Goal: Information Seeking & Learning: Check status

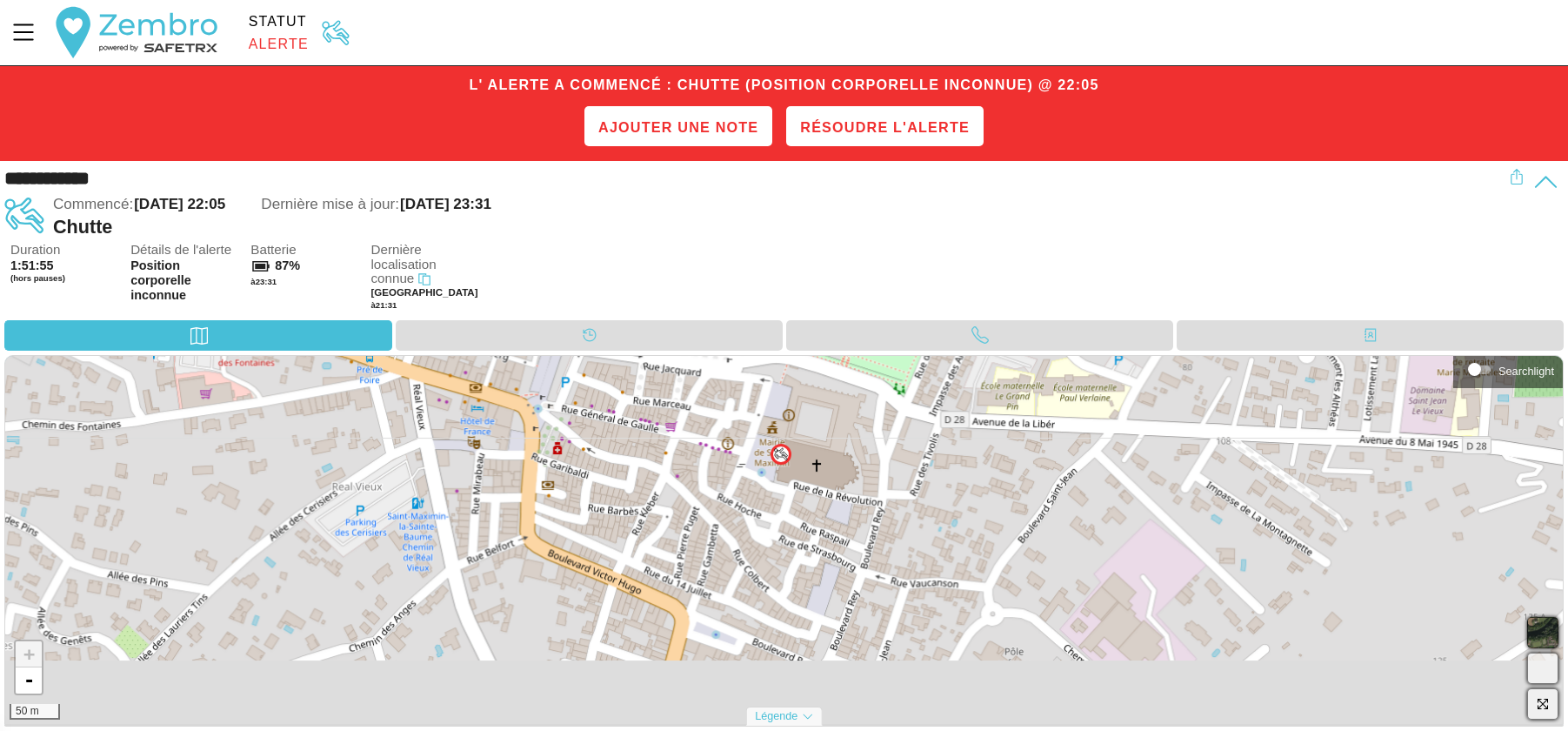
drag, startPoint x: 770, startPoint y: 525, endPoint x: 767, endPoint y: 437, distance: 88.1
click at [767, 437] on div "+ - 50 m" at bounding box center [783, 539] width 1557 height 368
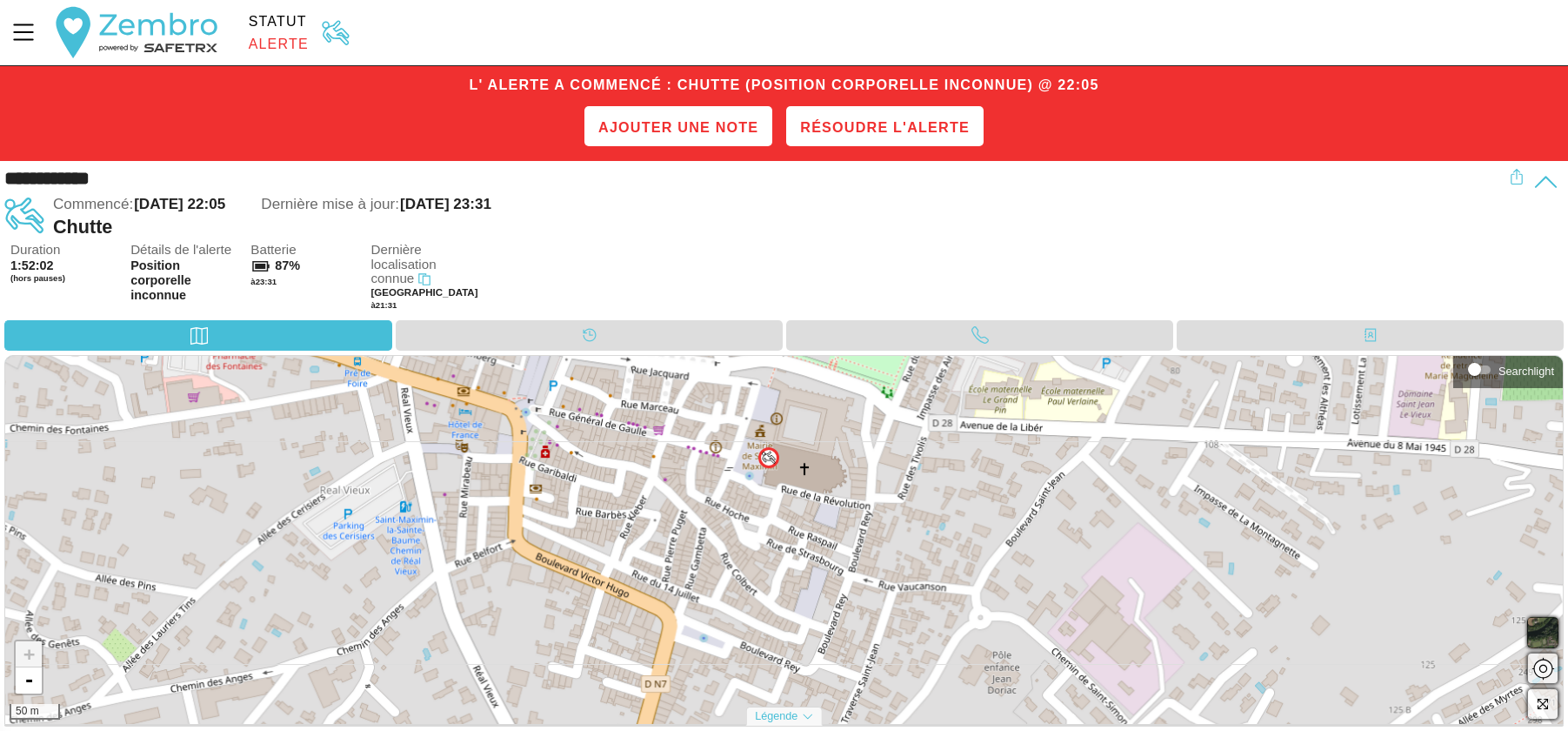
click at [764, 457] on img at bounding box center [769, 457] width 14 height 14
click at [791, 420] on link "×" at bounding box center [800, 417] width 21 height 21
click at [545, 335] on div "Calendrier" at bounding box center [589, 335] width 387 height 30
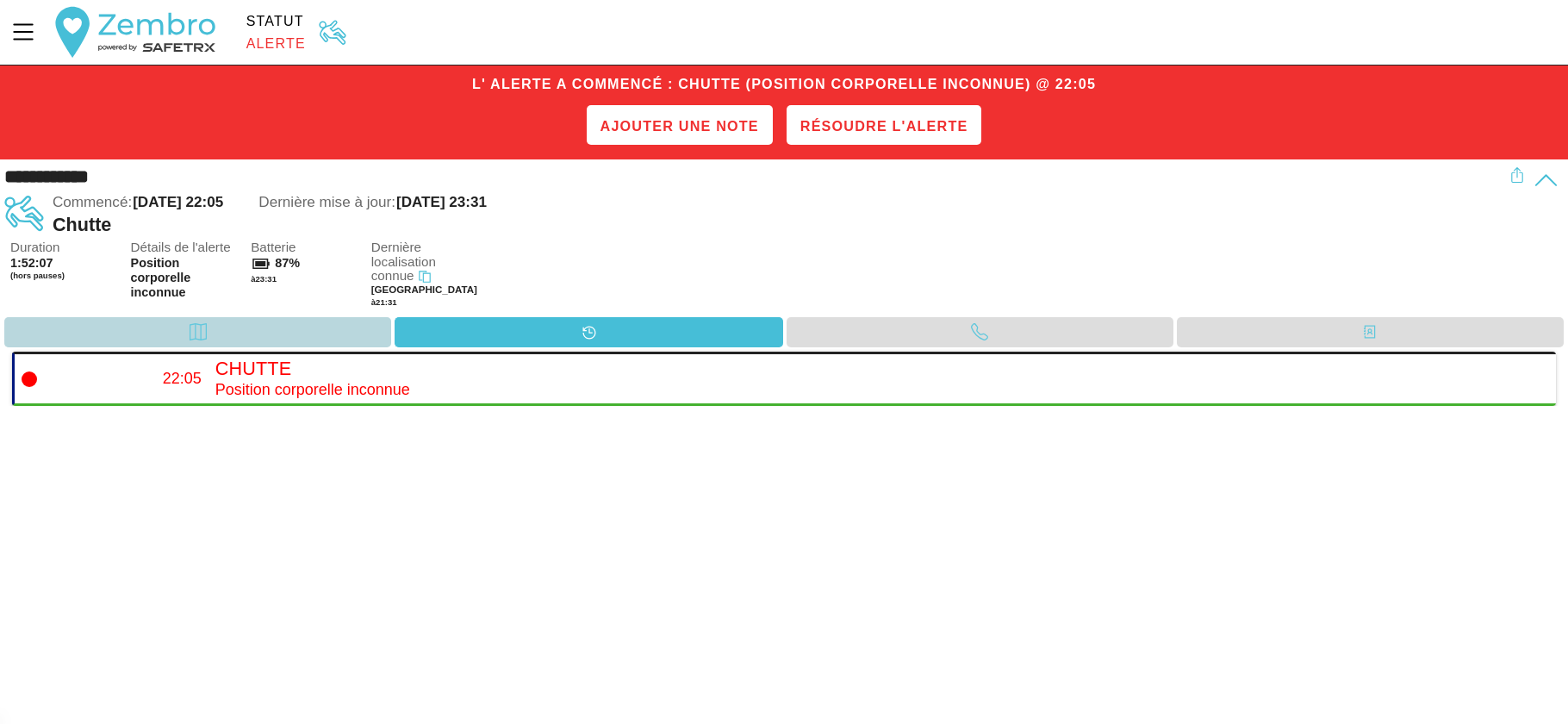
click at [347, 327] on div "Carte" at bounding box center [197, 332] width 386 height 30
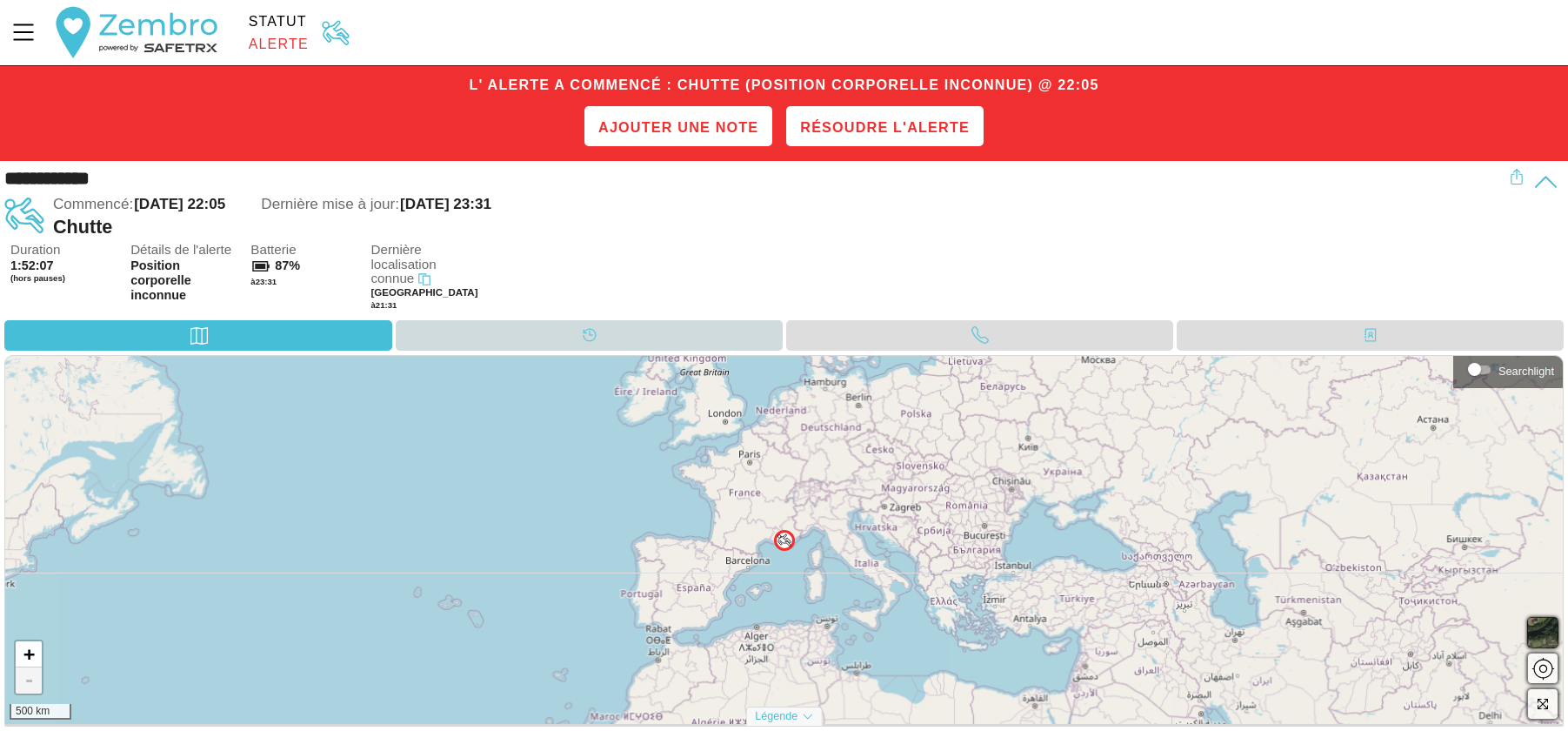
click at [495, 322] on div "Calendrier" at bounding box center [589, 335] width 387 height 30
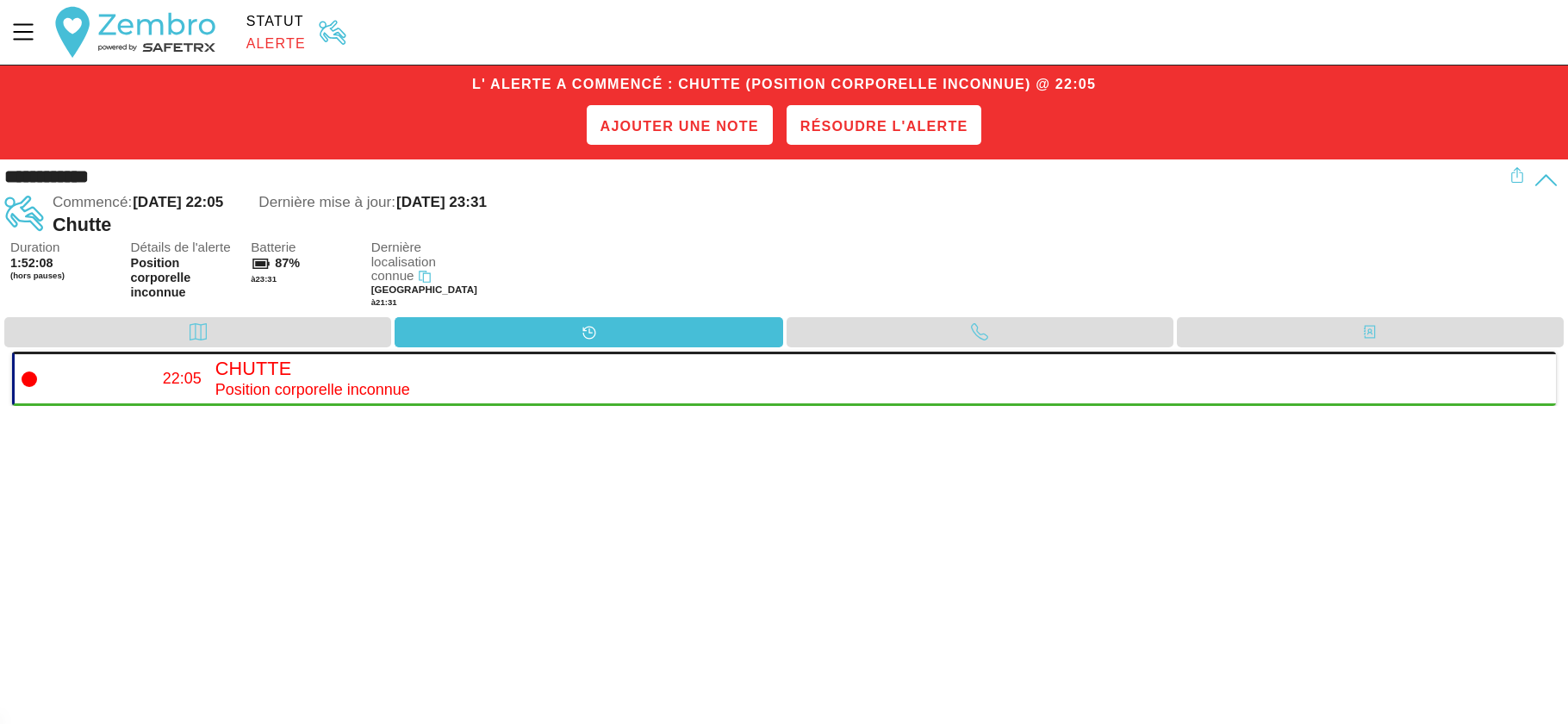
click at [871, 309] on div "Duration 1:52:08 (hors pauses) Détails de l'alerte Position corporelle inconnue…" at bounding box center [787, 279] width 1554 height 77
click at [885, 310] on div "Duration 1:52:08 (hors pauses) Détails de l'alerte Position corporelle inconnue…" at bounding box center [787, 279] width 1554 height 77
click at [919, 317] on div "Appel" at bounding box center [979, 332] width 386 height 30
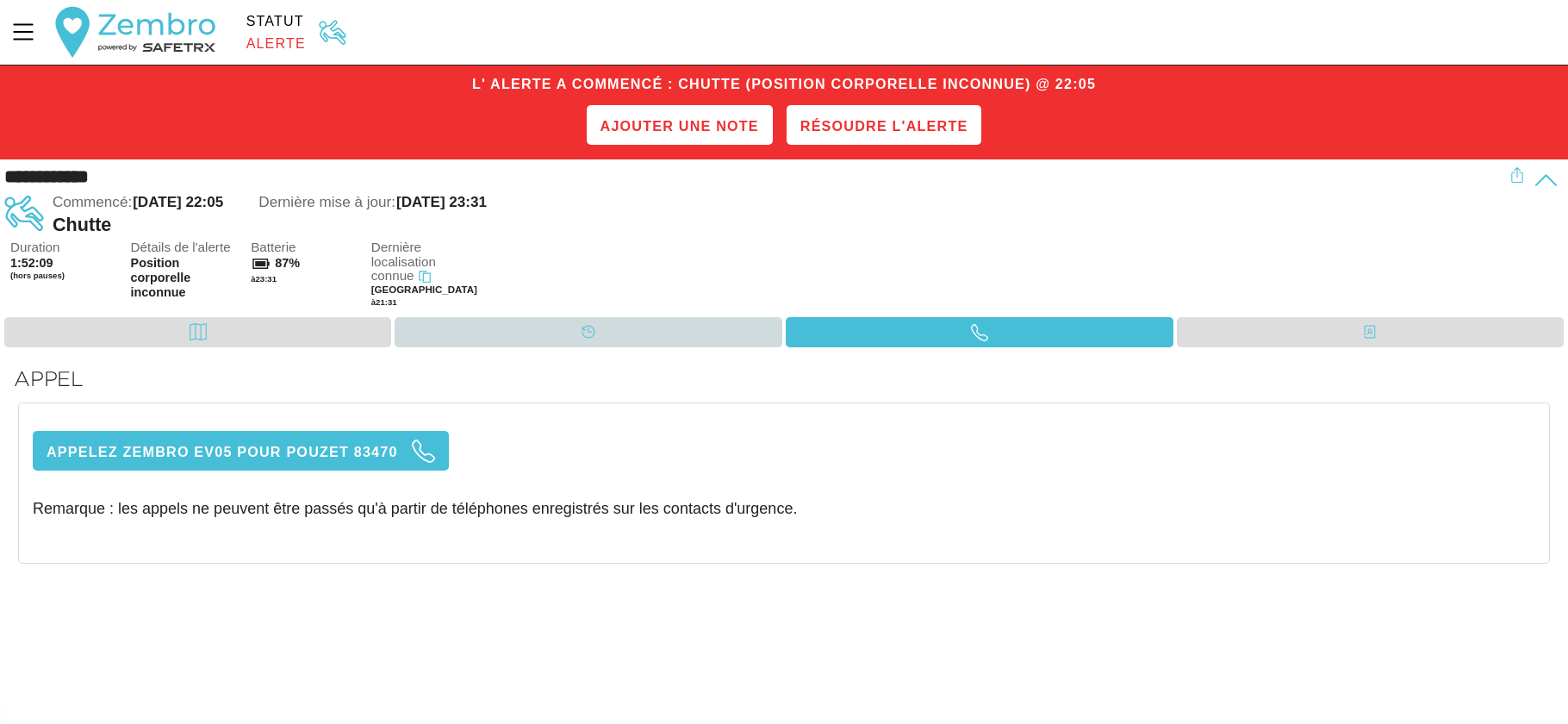
click at [644, 334] on div "Calendrier" at bounding box center [587, 332] width 386 height 30
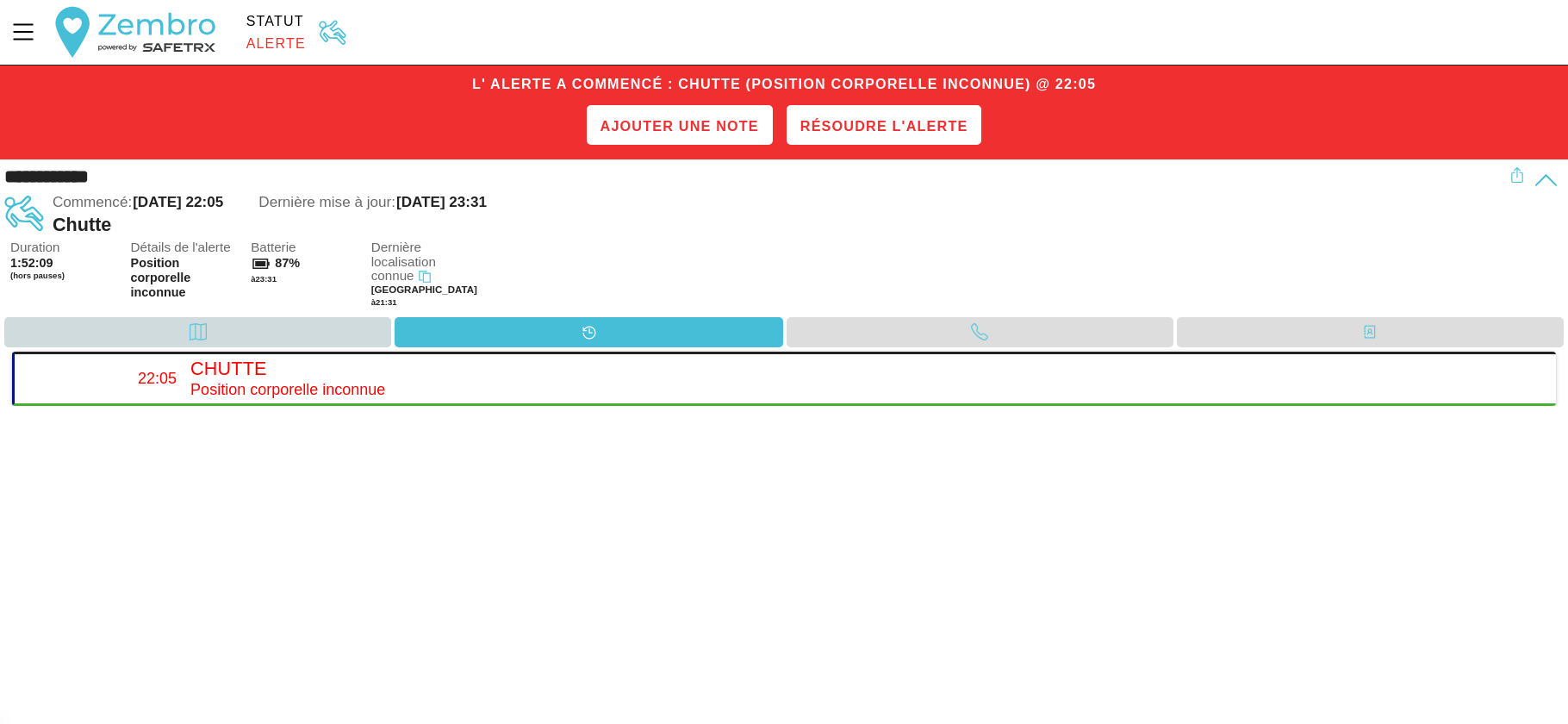
click at [332, 337] on div "Carte" at bounding box center [197, 332] width 386 height 30
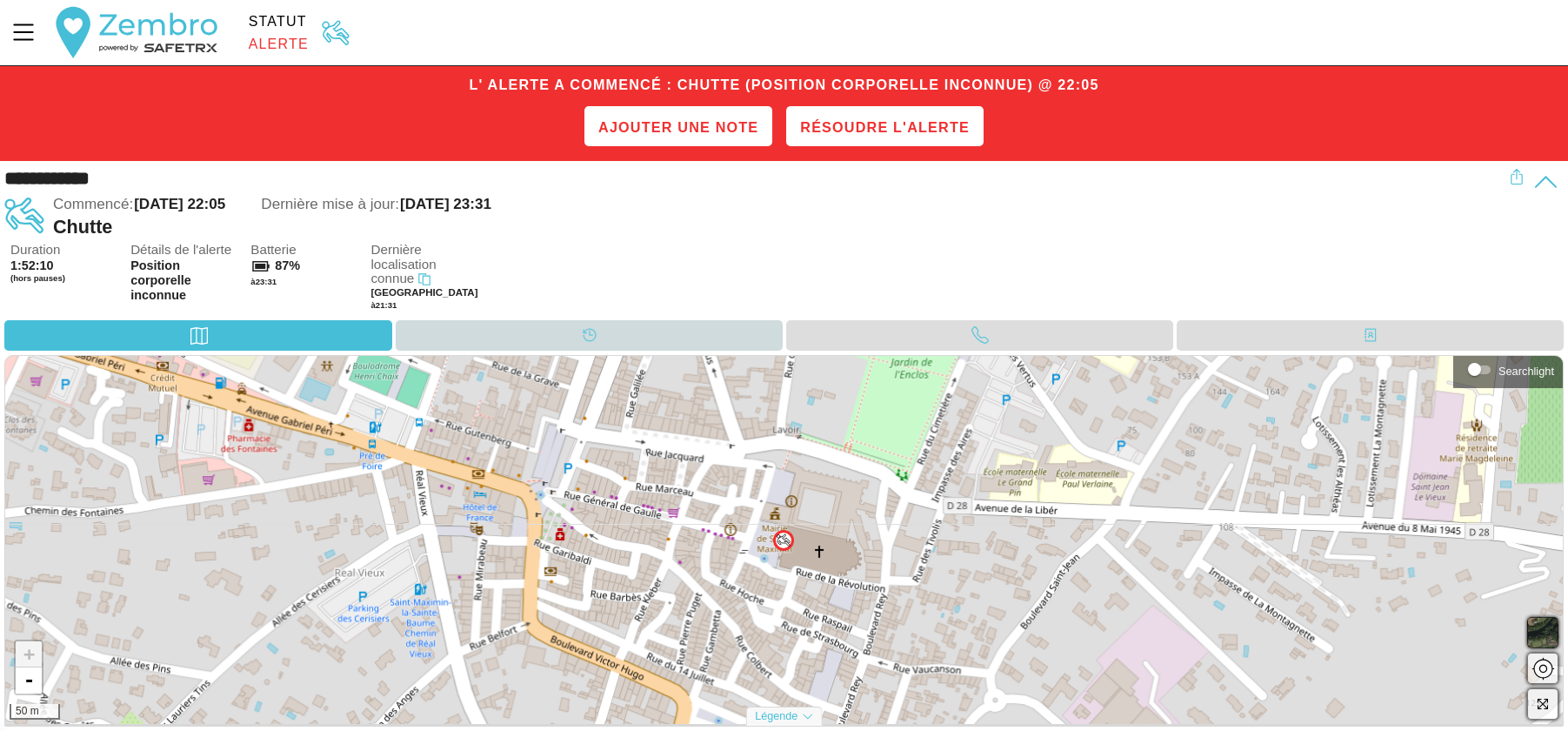
click at [545, 329] on div "Calendrier" at bounding box center [589, 335] width 387 height 30
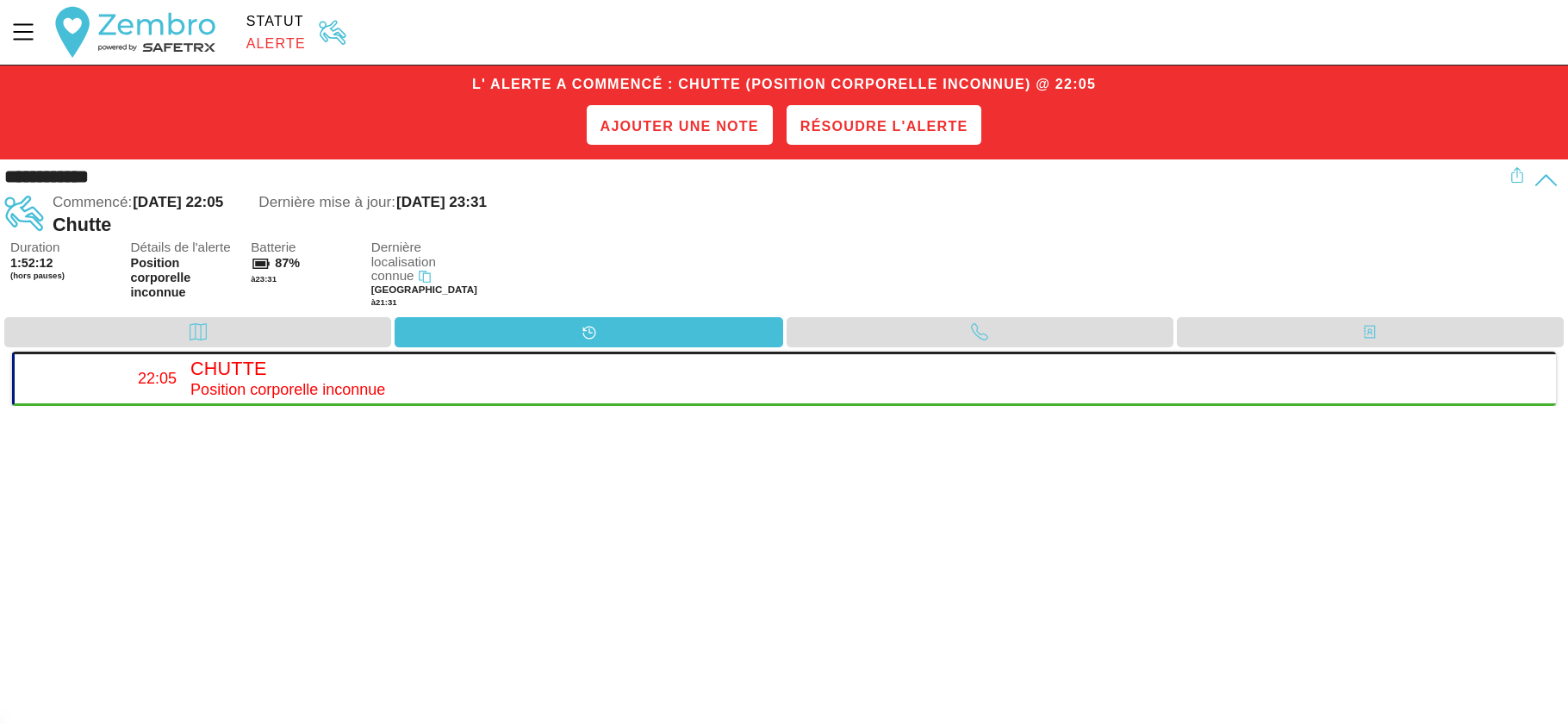
drag, startPoint x: 923, startPoint y: 294, endPoint x: 949, endPoint y: 311, distance: 31.1
click at [942, 305] on div "Duration 1:52:12 (hors pauses) Détails de l'alerte Position corporelle inconnue…" at bounding box center [787, 279] width 1554 height 77
click at [953, 313] on div "Duration 1:52:12 (hors pauses) Détails de l'alerte Position corporelle inconnue…" at bounding box center [787, 279] width 1554 height 77
click at [965, 319] on div "Appel" at bounding box center [979, 331] width 35 height 26
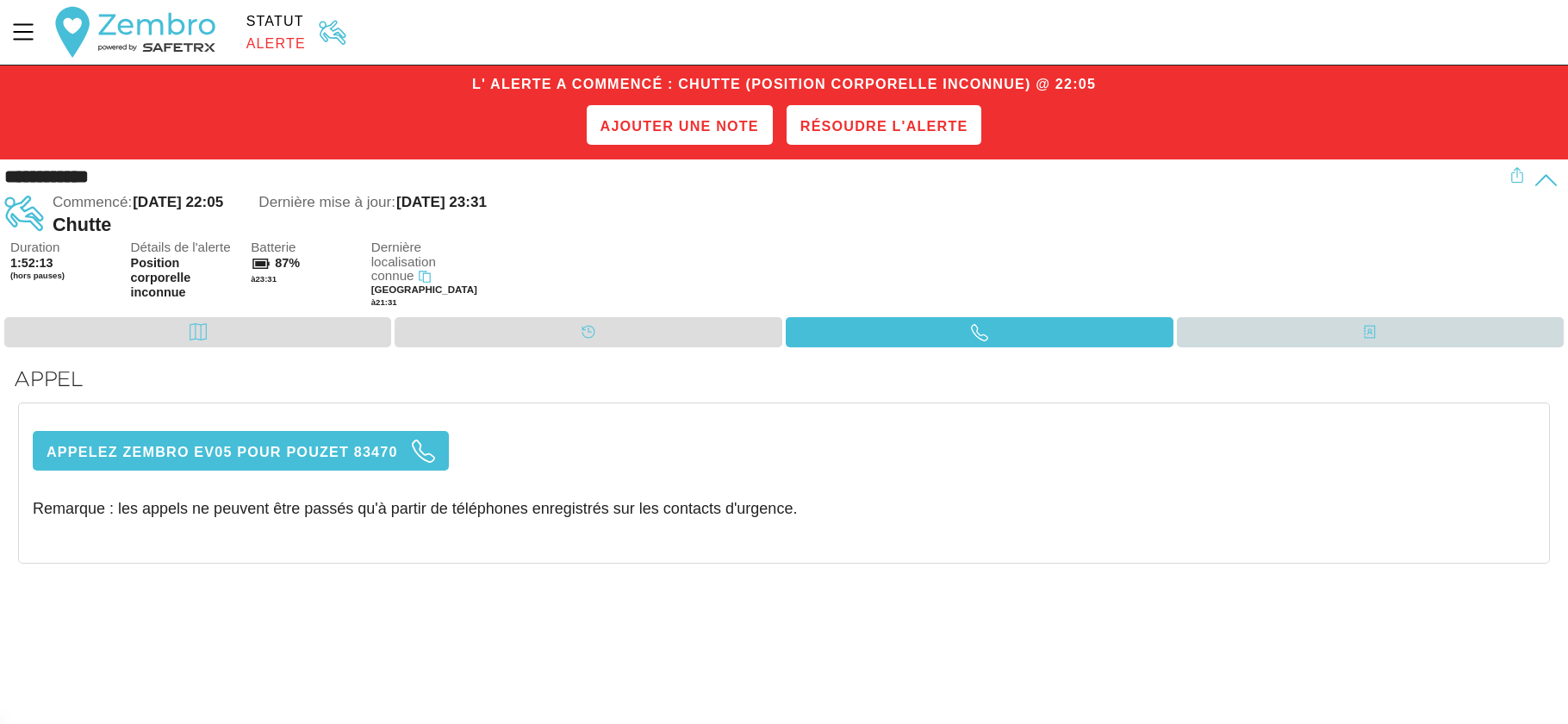
click at [1203, 320] on div "Contacts" at bounding box center [1369, 332] width 386 height 30
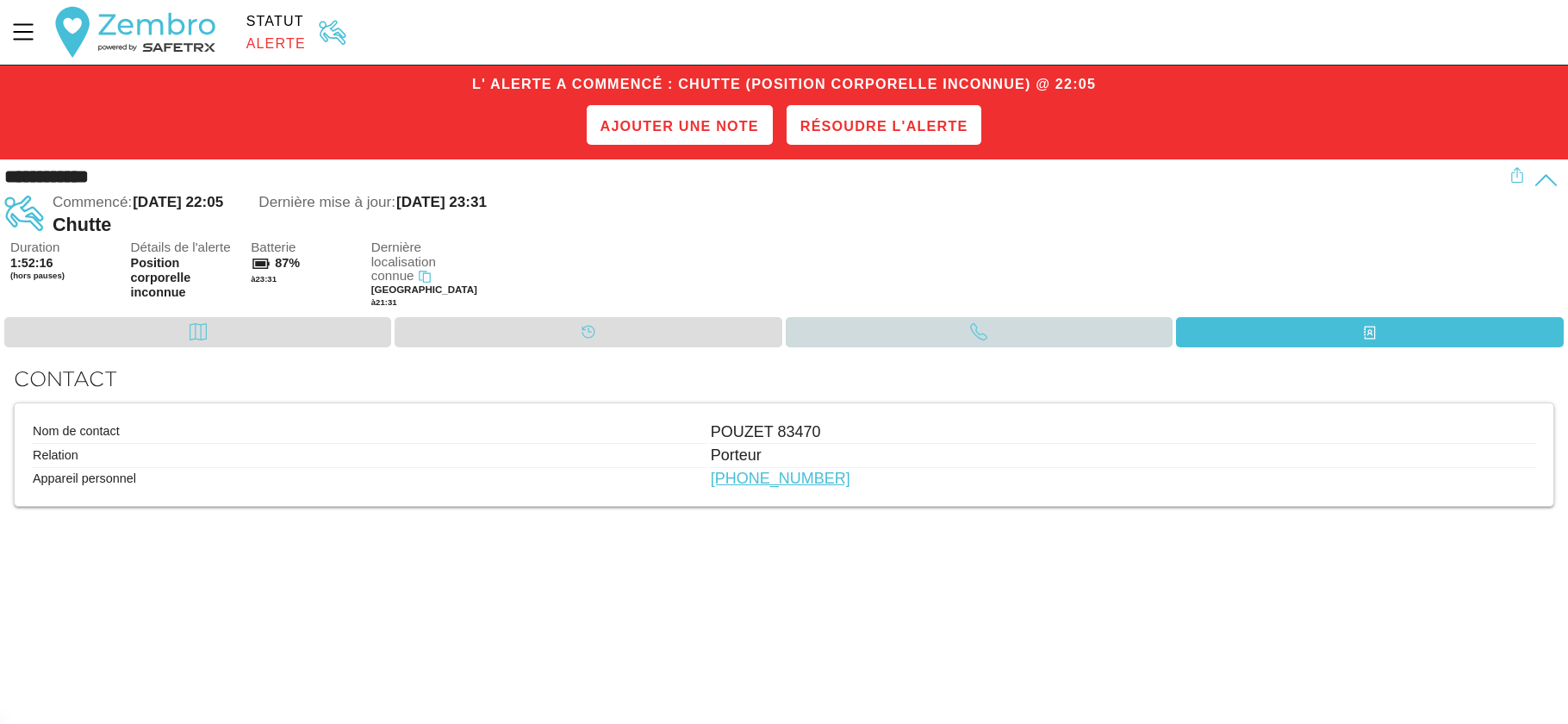
click at [1003, 327] on div "Appel" at bounding box center [978, 332] width 386 height 30
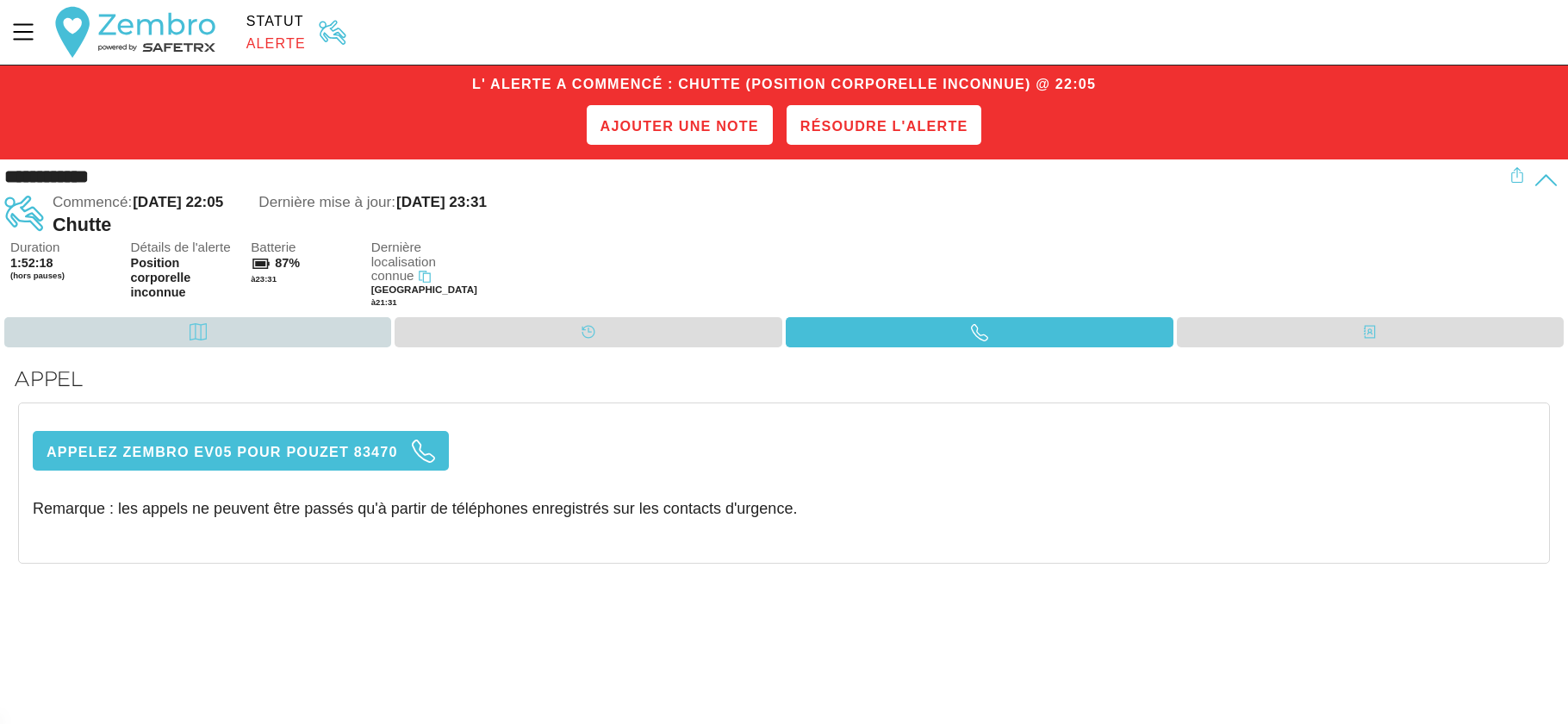
click at [321, 336] on div "Carte" at bounding box center [197, 332] width 386 height 30
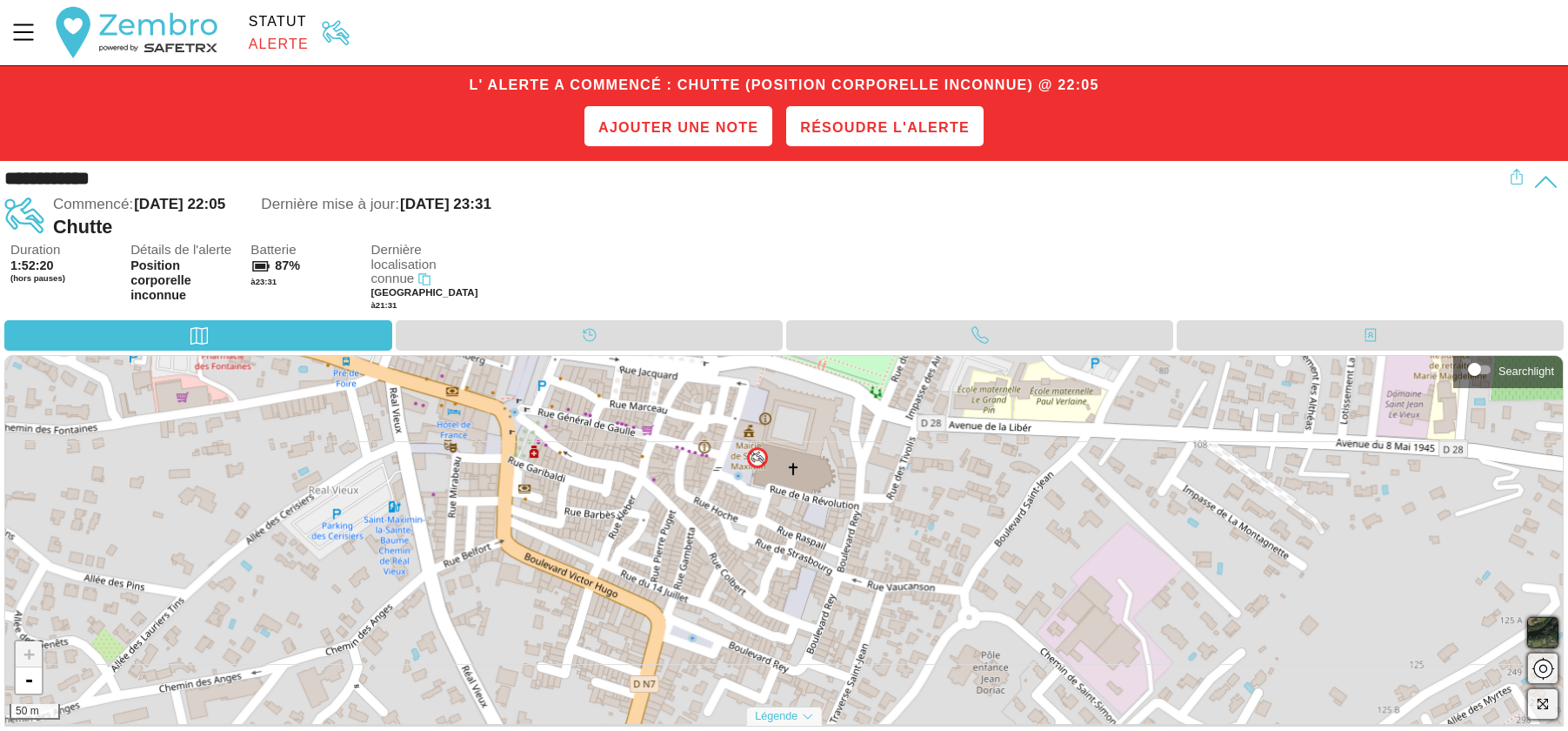
drag, startPoint x: 782, startPoint y: 552, endPoint x: 756, endPoint y: 469, distance: 87.0
click at [756, 469] on div "+ - 50 m" at bounding box center [783, 539] width 1557 height 368
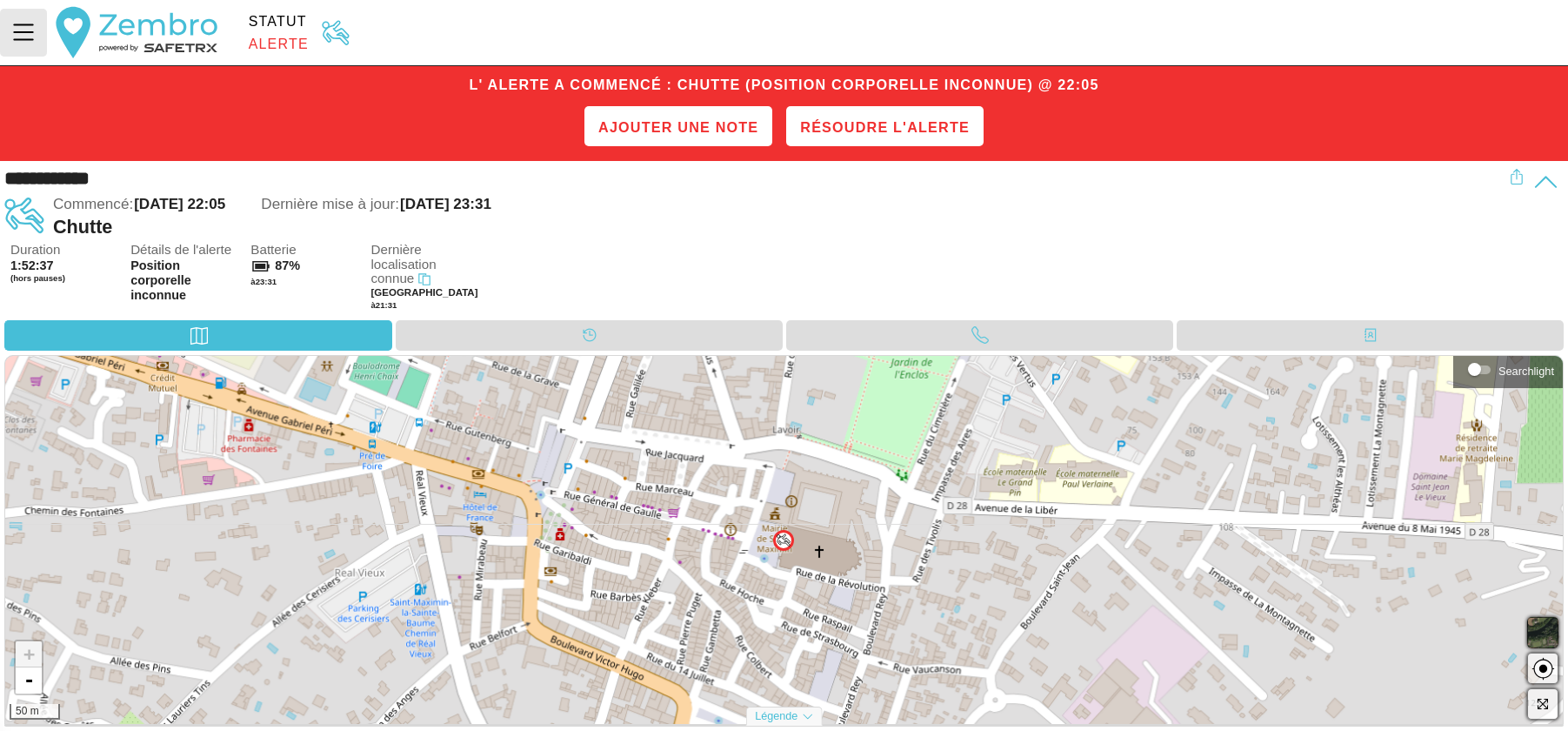
click at [21, 30] on icon "Menu" at bounding box center [23, 32] width 30 height 30
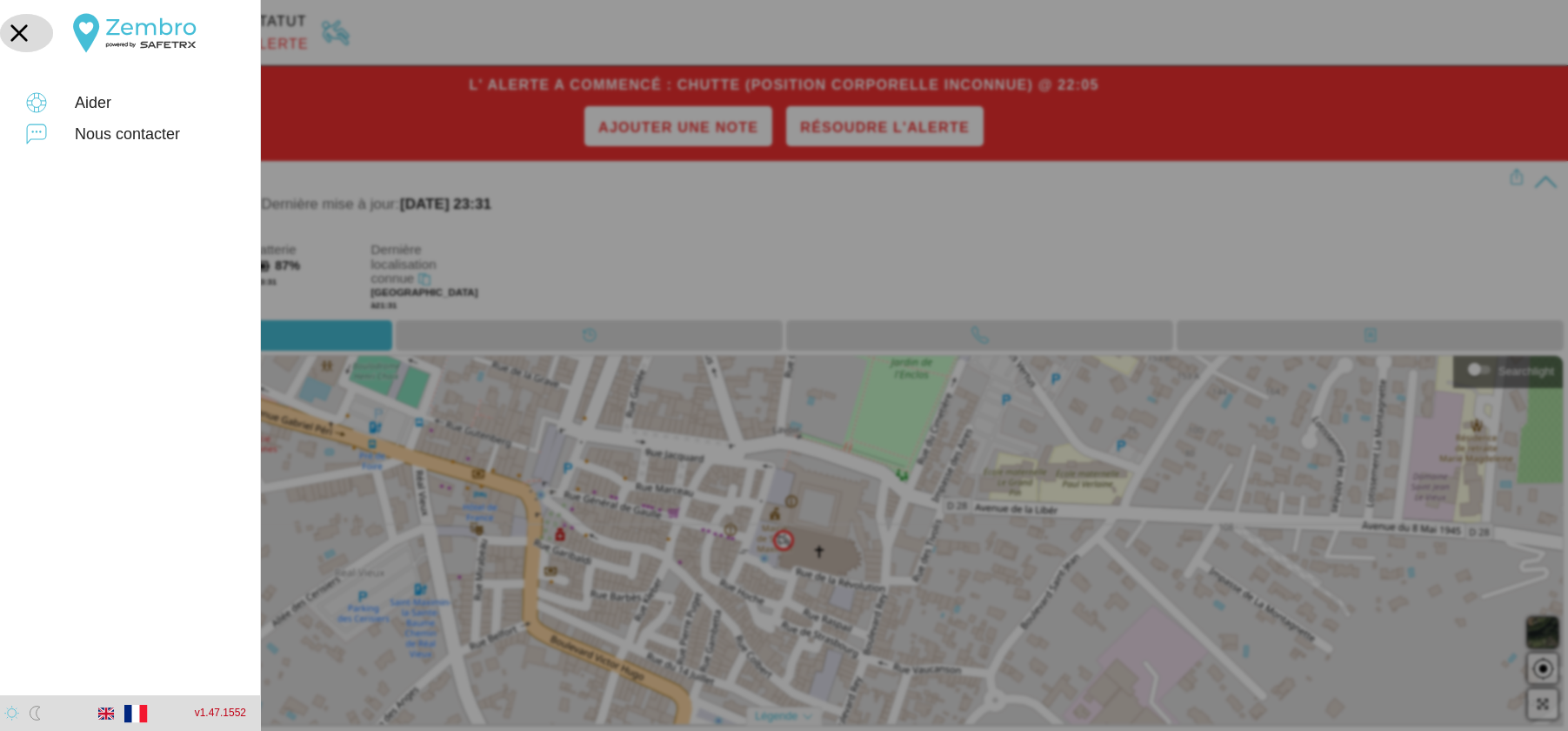
click at [30, 40] on icon "button" at bounding box center [19, 33] width 39 height 39
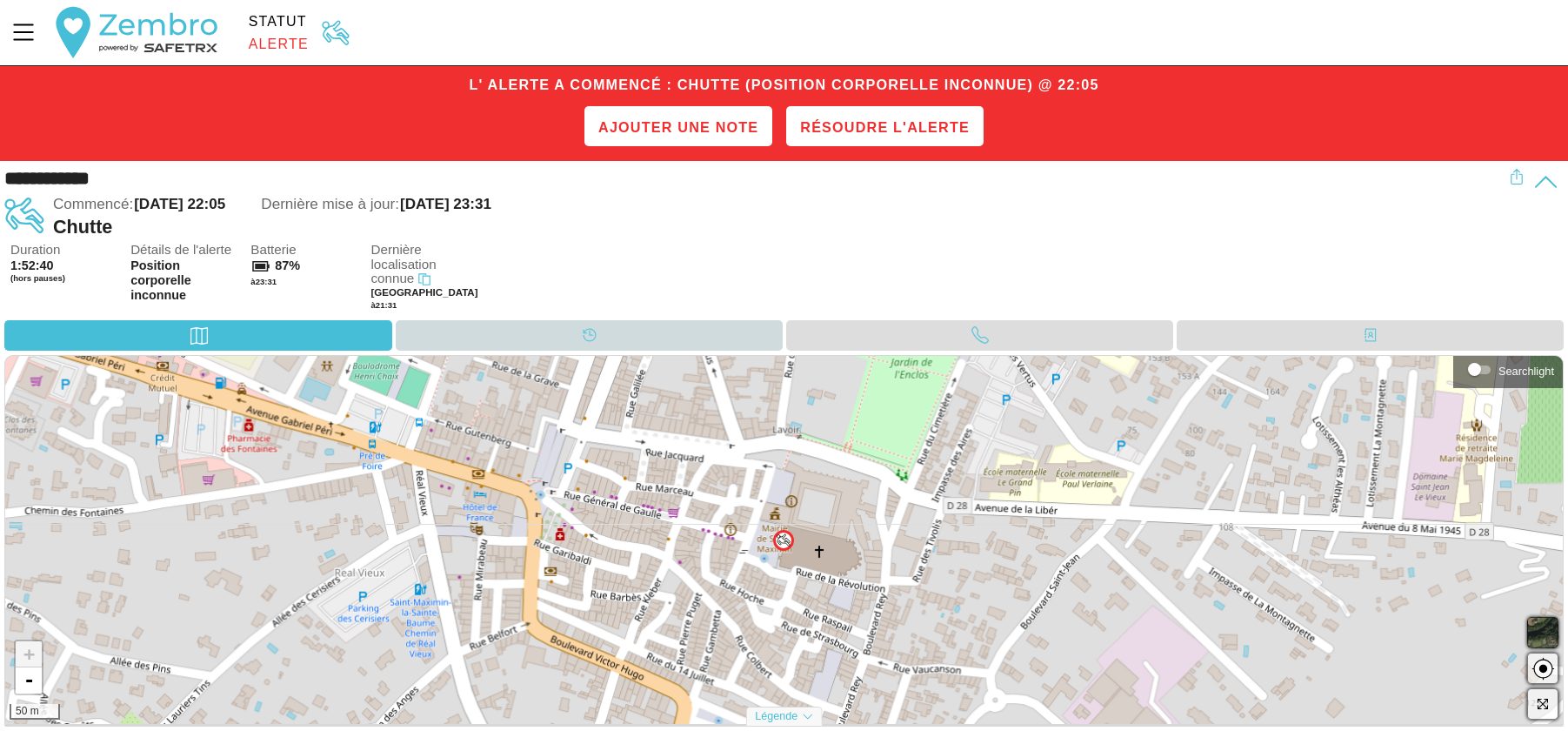
click at [635, 321] on div "Calendrier" at bounding box center [589, 335] width 387 height 30
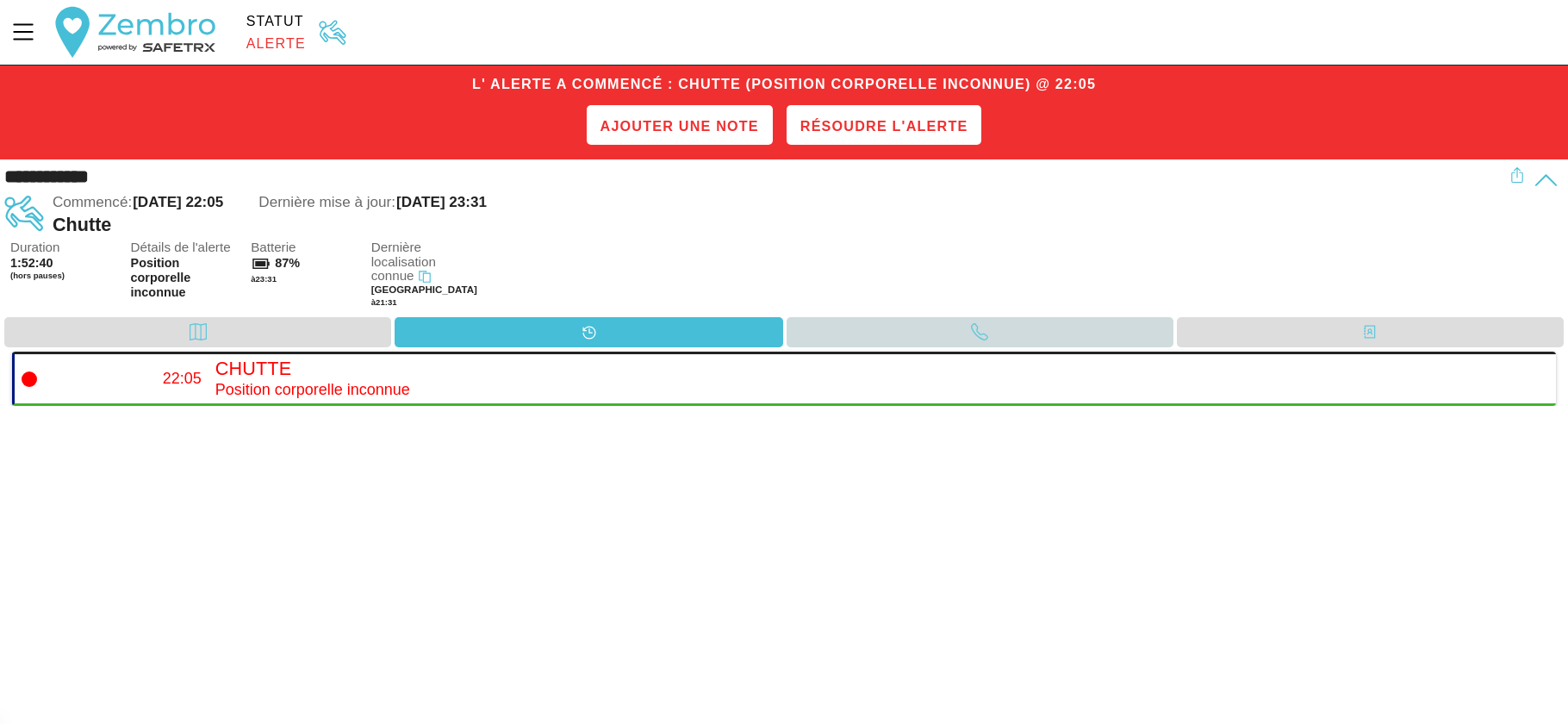
click at [856, 319] on div "Appel" at bounding box center [979, 332] width 386 height 30
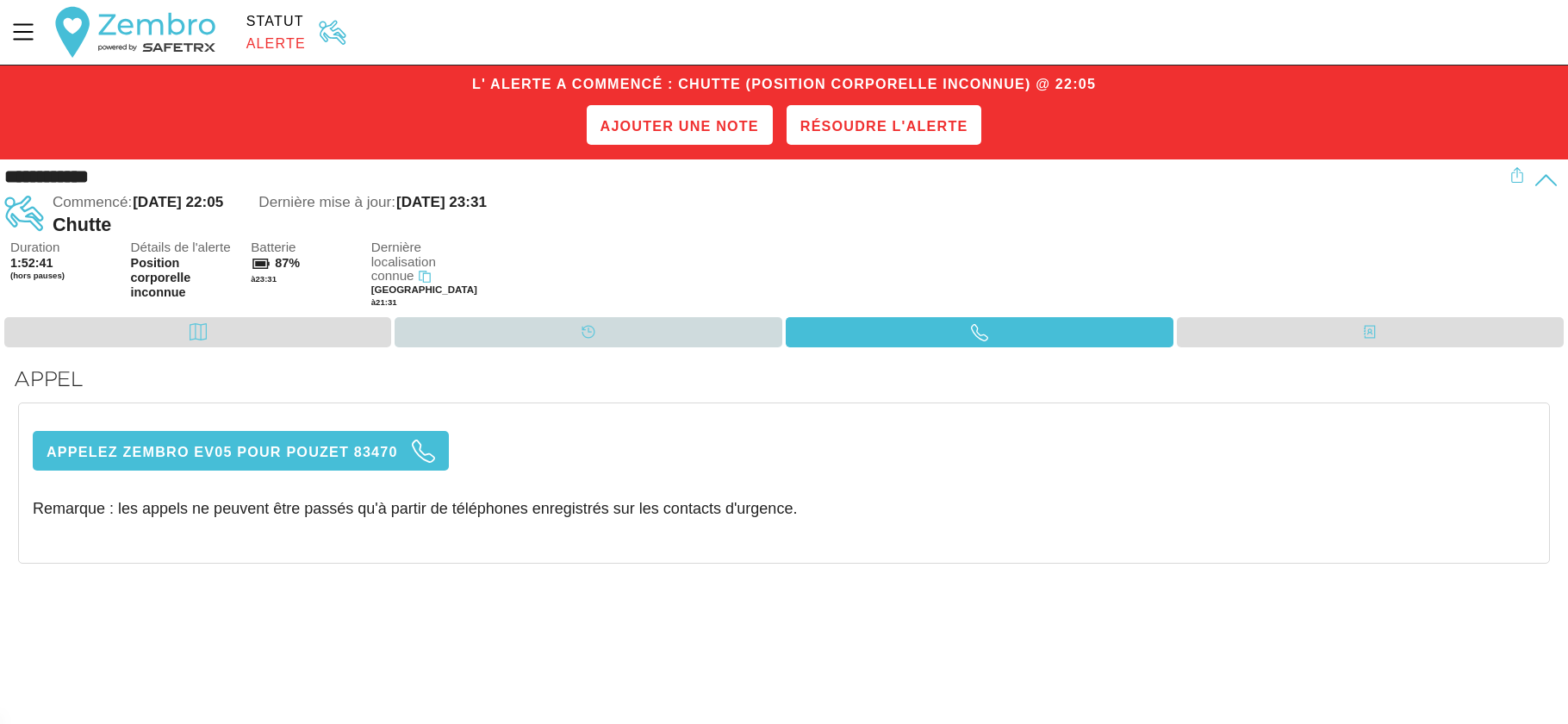
click at [406, 326] on div "Calendrier" at bounding box center [587, 332] width 386 height 30
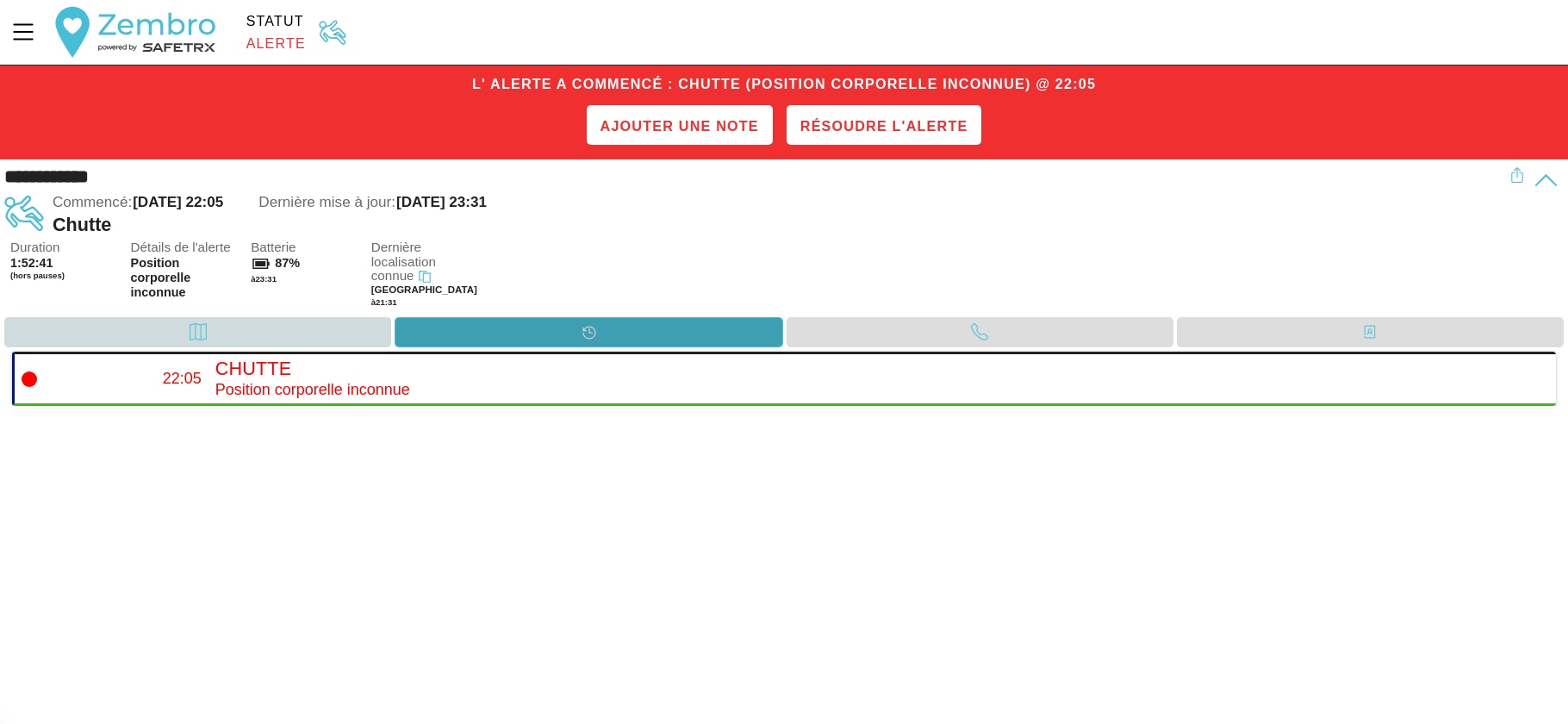
click at [339, 333] on div "Carte" at bounding box center [197, 332] width 386 height 30
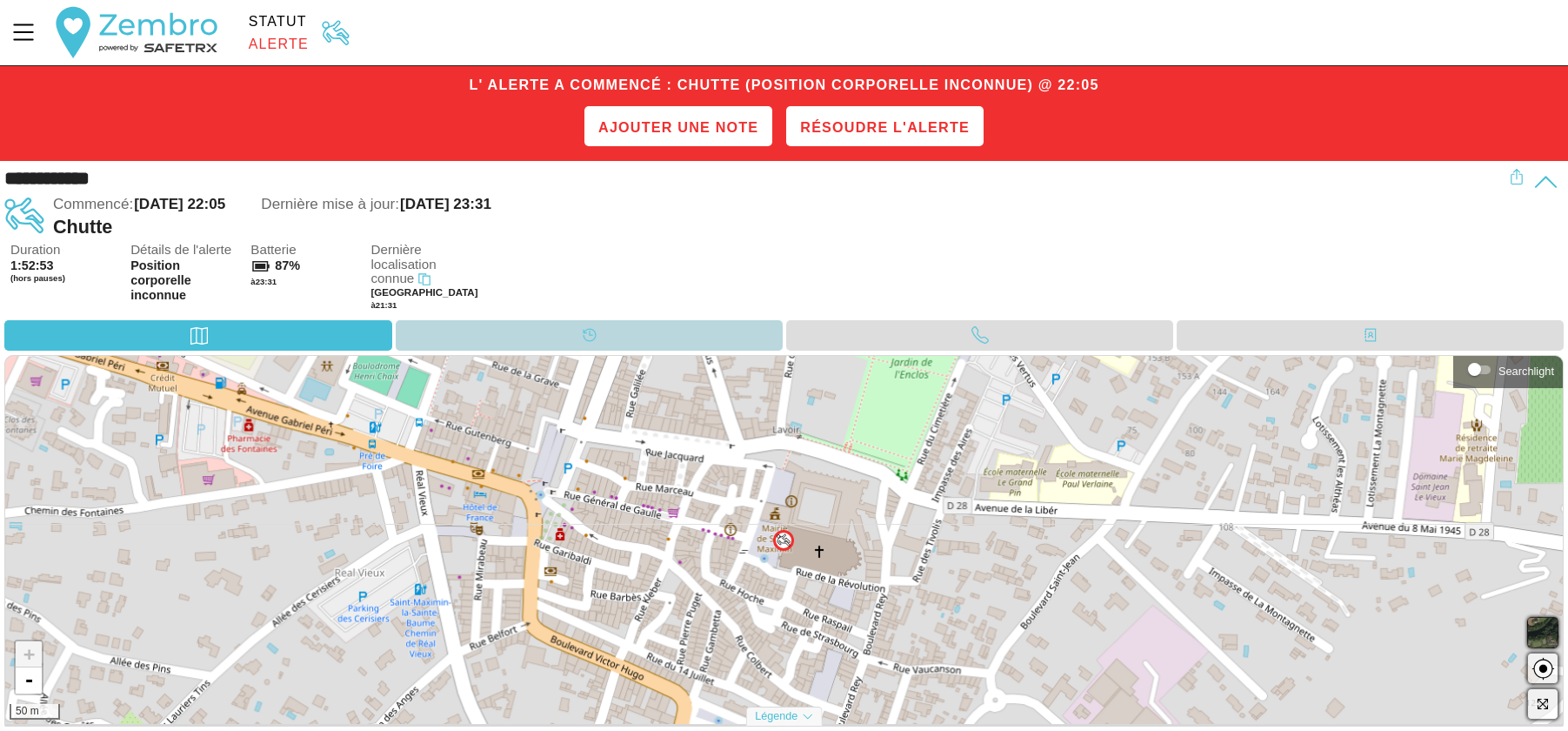
click at [622, 334] on div "Calendrier" at bounding box center [589, 335] width 387 height 30
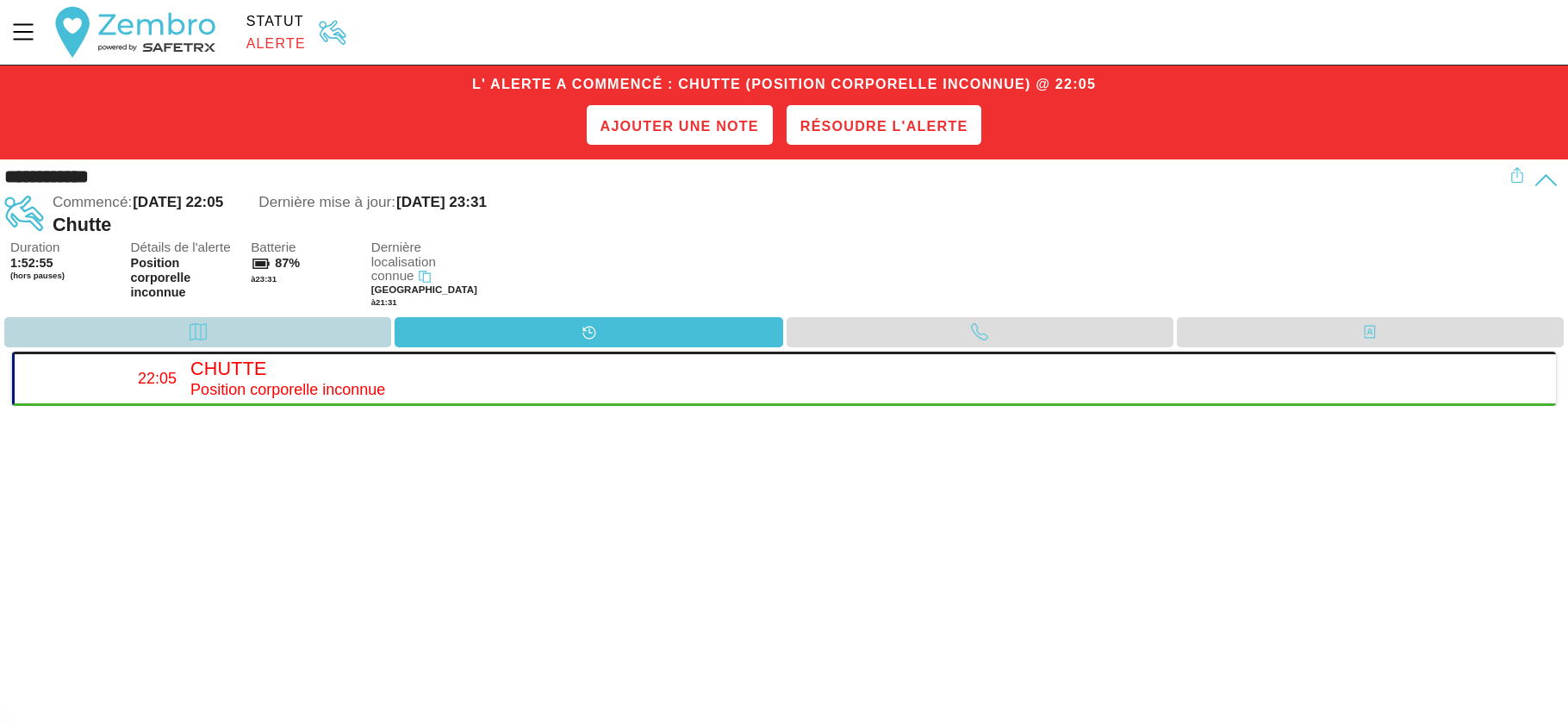
click at [343, 339] on div "Carte" at bounding box center [197, 332] width 386 height 30
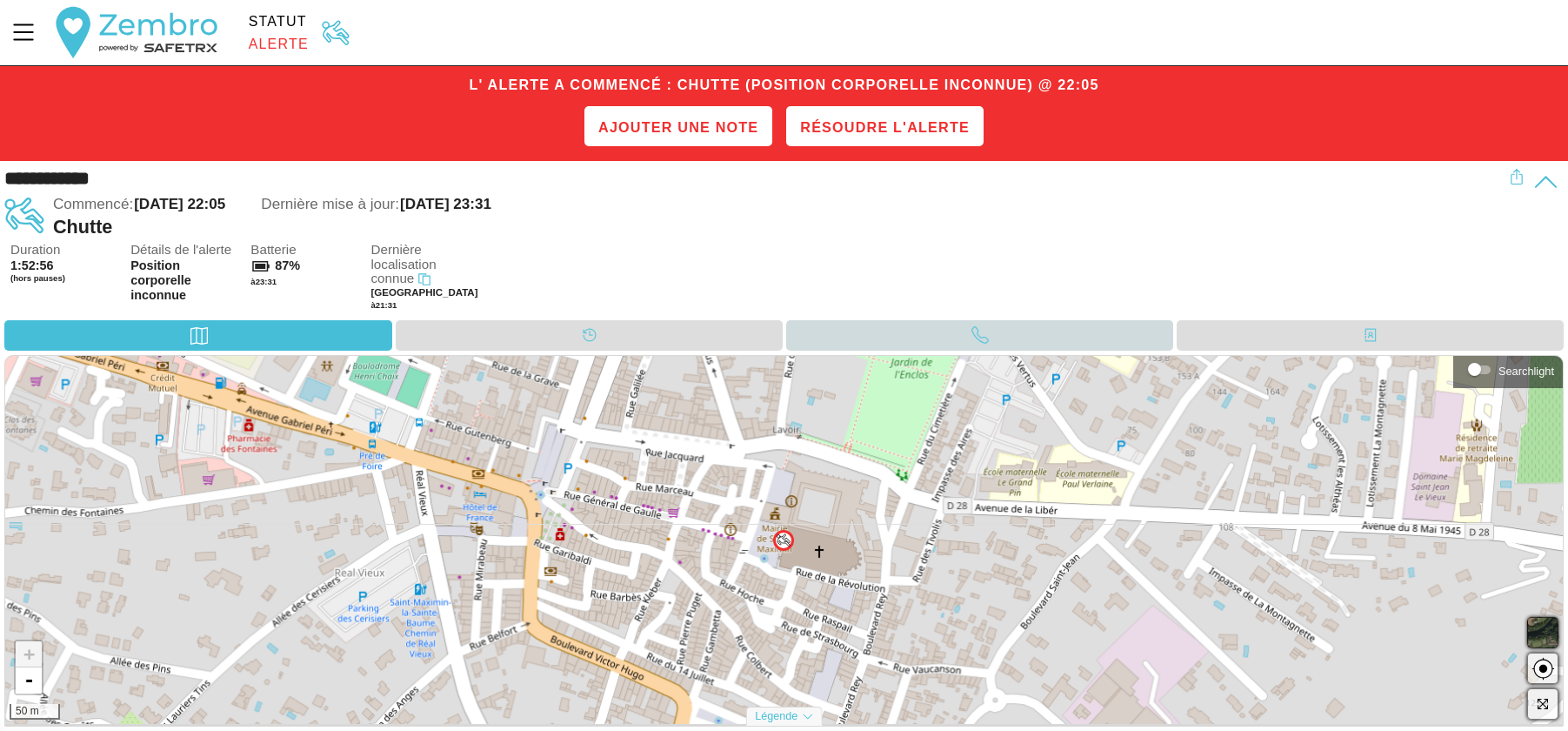
click at [860, 336] on div "Appel" at bounding box center [980, 335] width 387 height 30
